Goal: Transaction & Acquisition: Purchase product/service

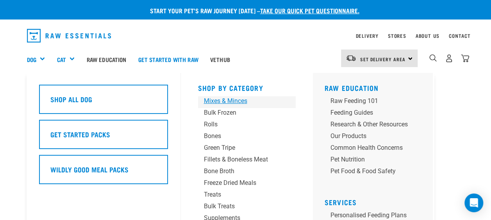
click at [223, 100] on div "Mixes & Minces" at bounding box center [240, 101] width 73 height 9
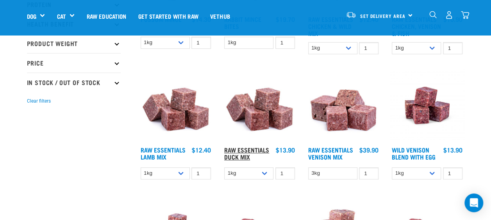
scroll to position [180, 0]
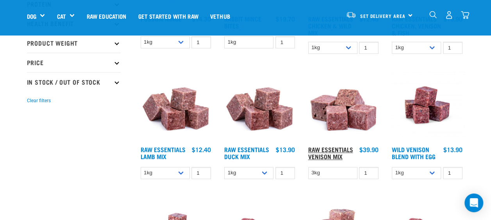
click at [324, 148] on link "Raw Essentials Venison Mix" at bounding box center [330, 153] width 45 height 11
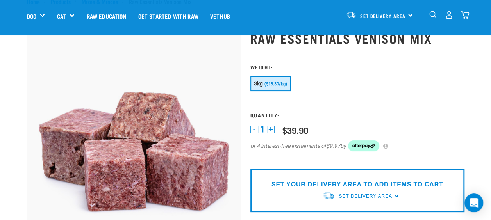
scroll to position [30, 0]
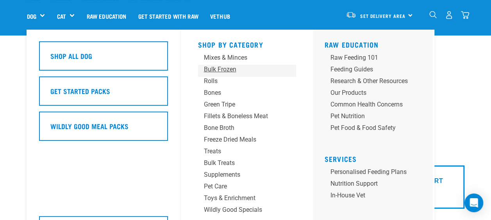
click at [225, 70] on div "Bulk Frozen" at bounding box center [240, 69] width 73 height 9
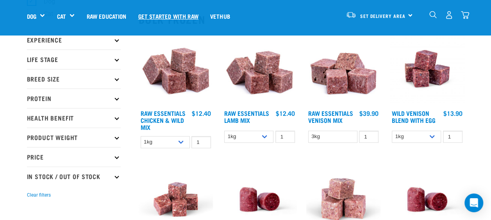
scroll to position [84, 0]
